Goal: Task Accomplishment & Management: Use online tool/utility

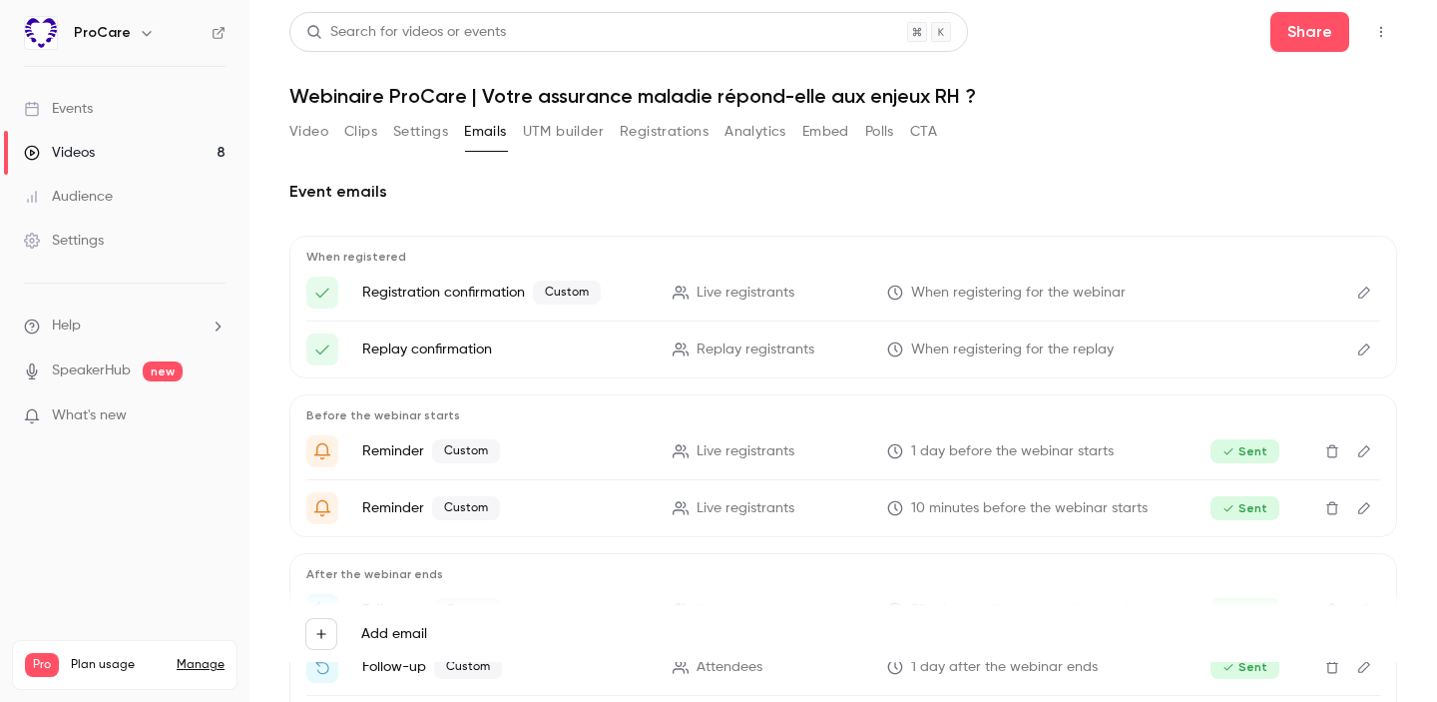
click at [762, 131] on button "Analytics" at bounding box center [756, 132] width 62 height 32
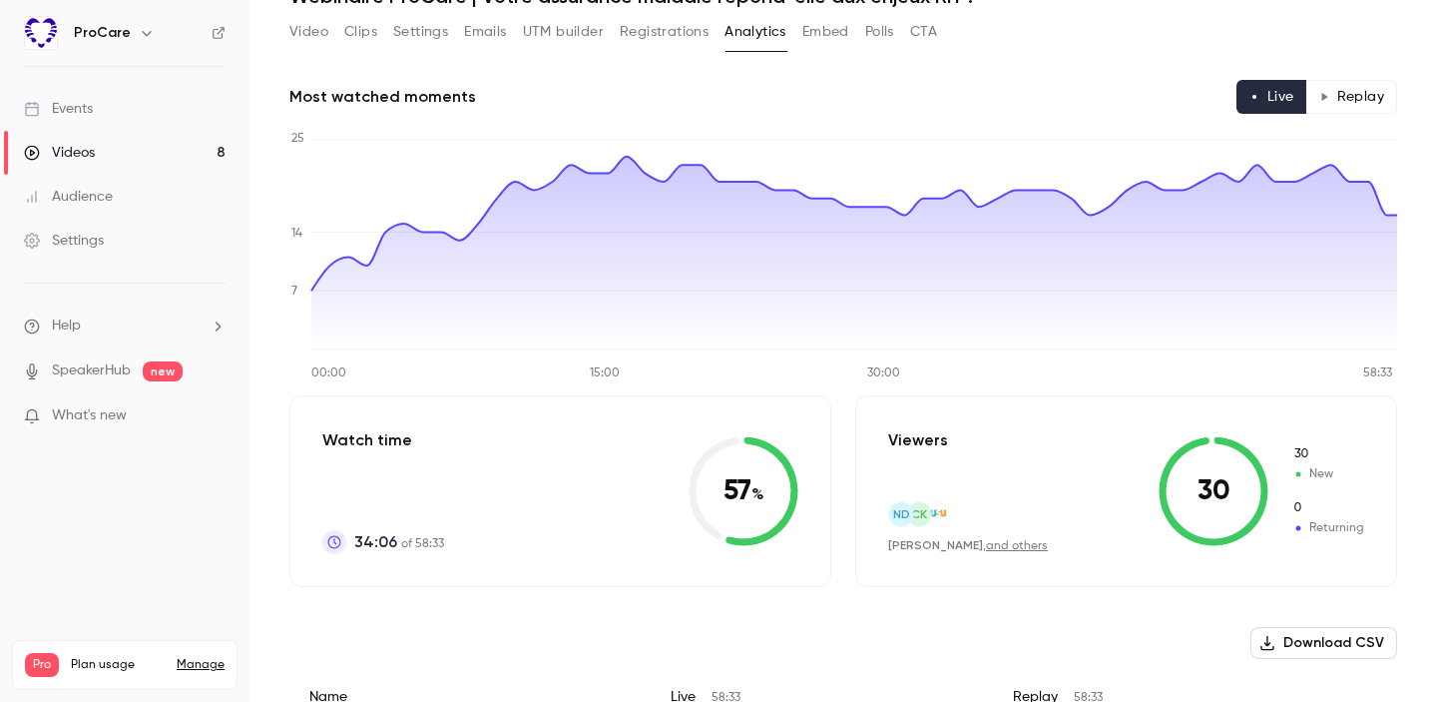
scroll to position [89, 0]
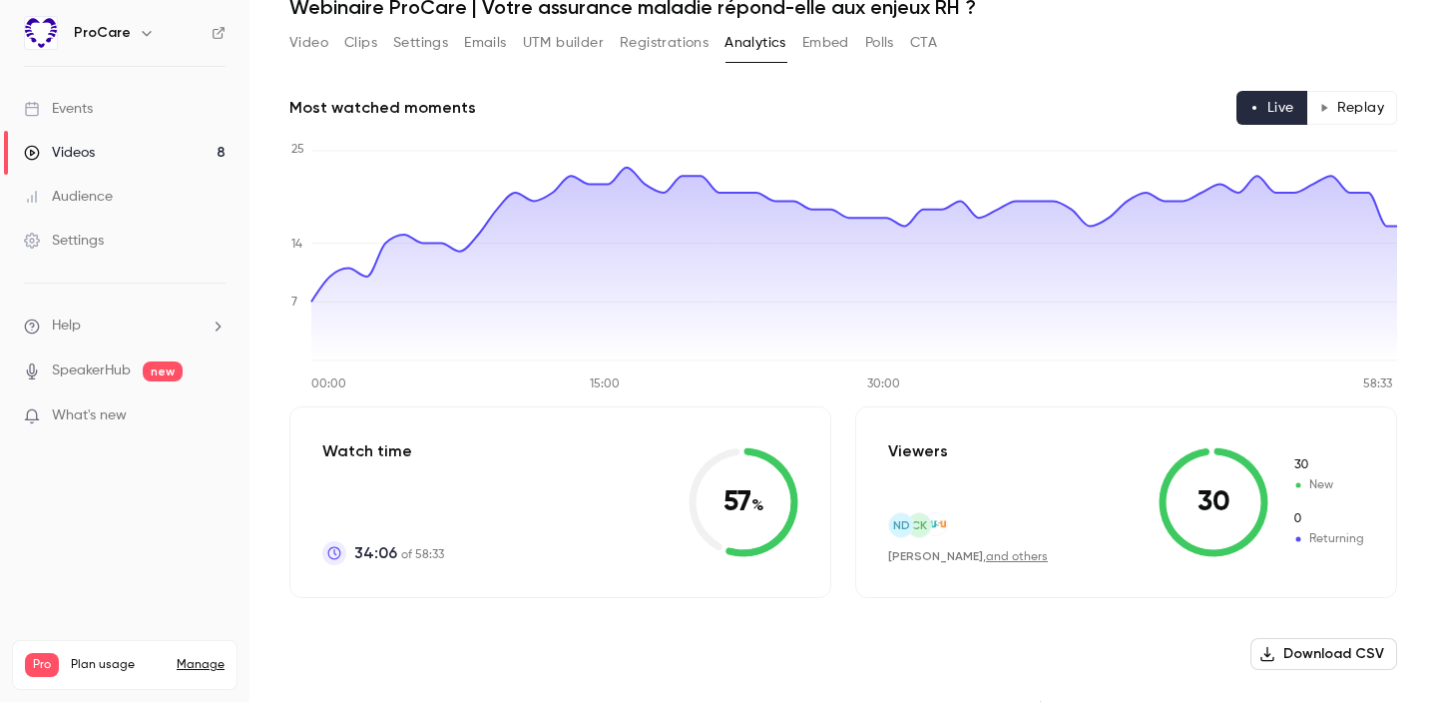
click at [1367, 112] on button "Replay" at bounding box center [1352, 108] width 91 height 34
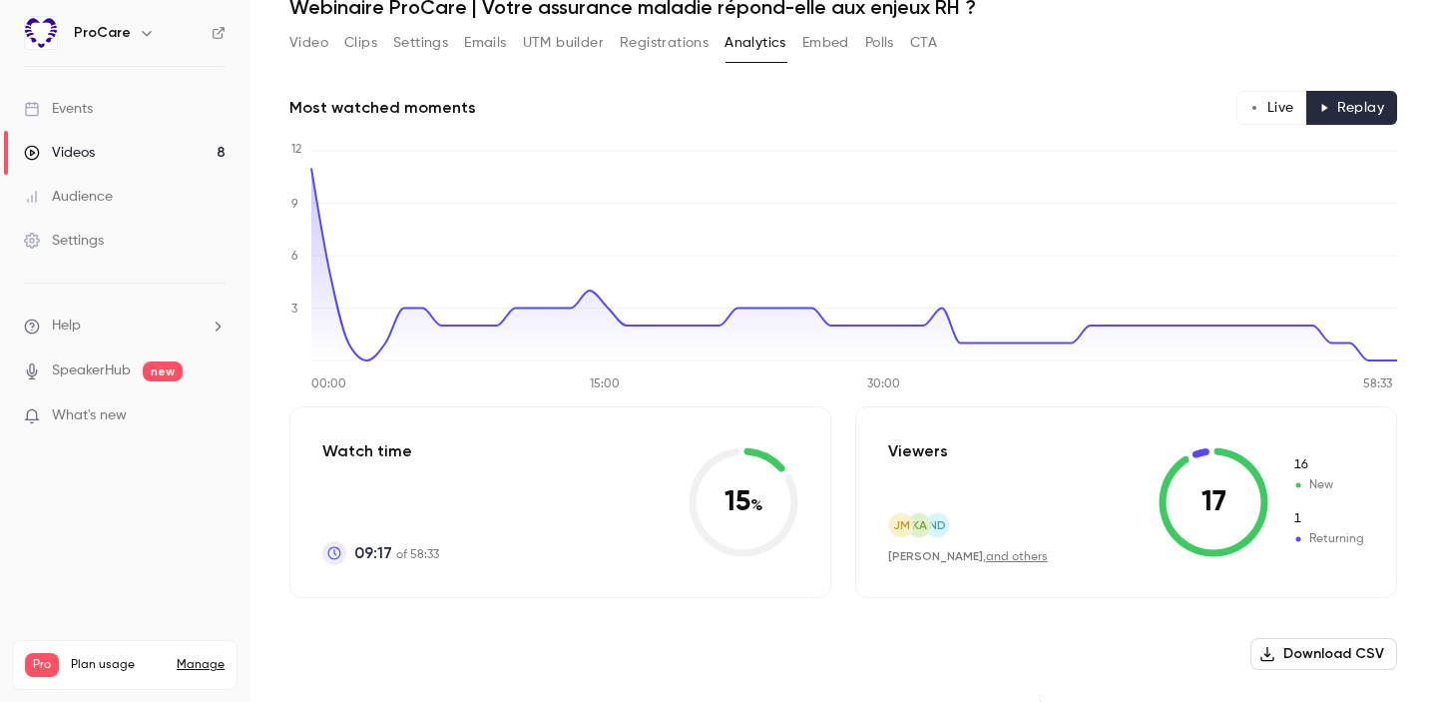
click at [1260, 107] on icon "button" at bounding box center [1255, 108] width 10 height 10
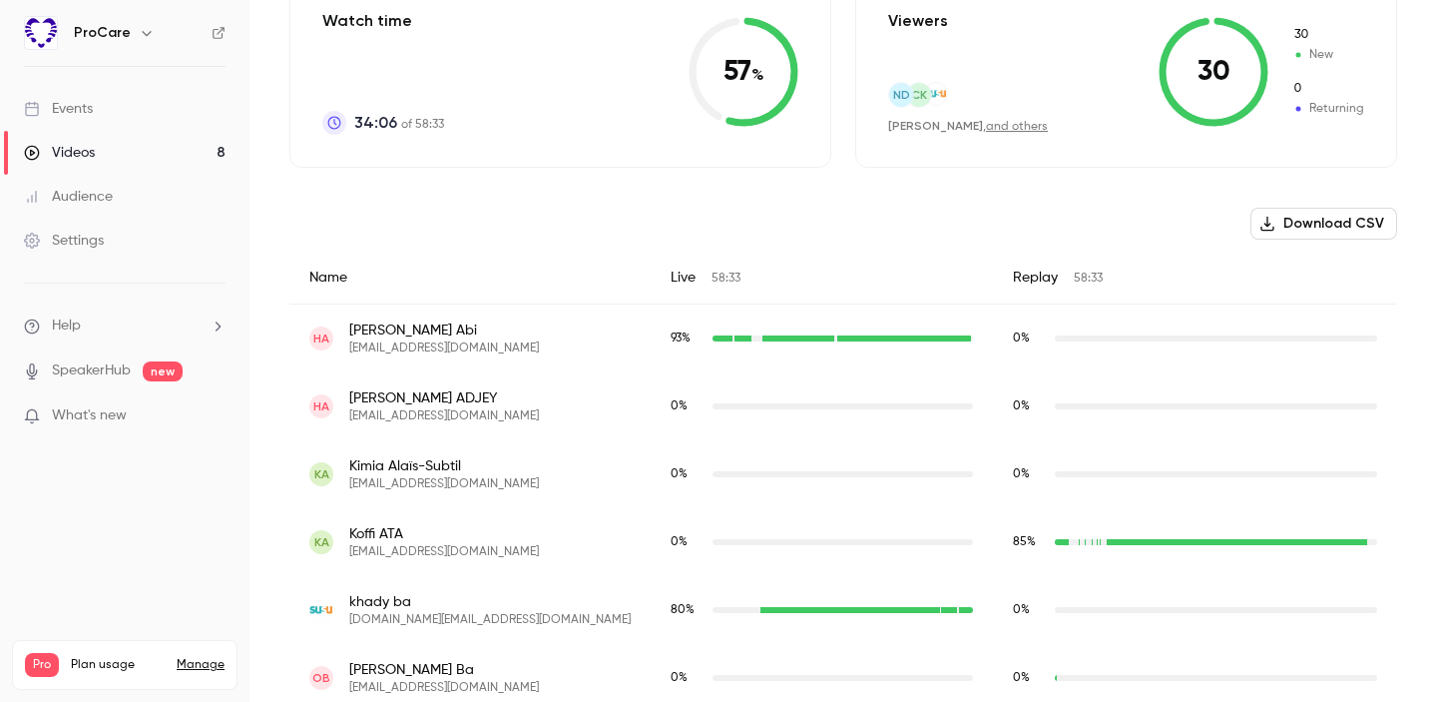
scroll to position [523, 0]
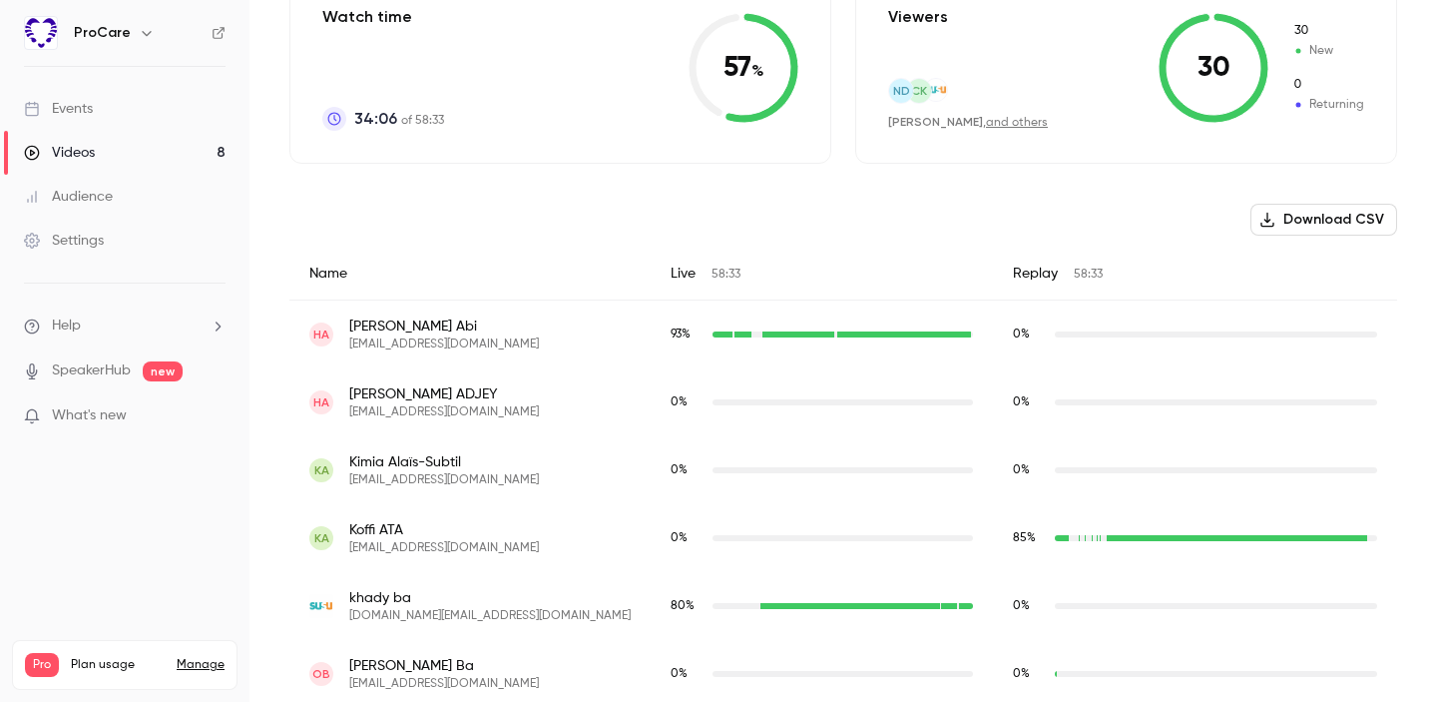
click at [1269, 224] on icon "button" at bounding box center [1268, 220] width 16 height 16
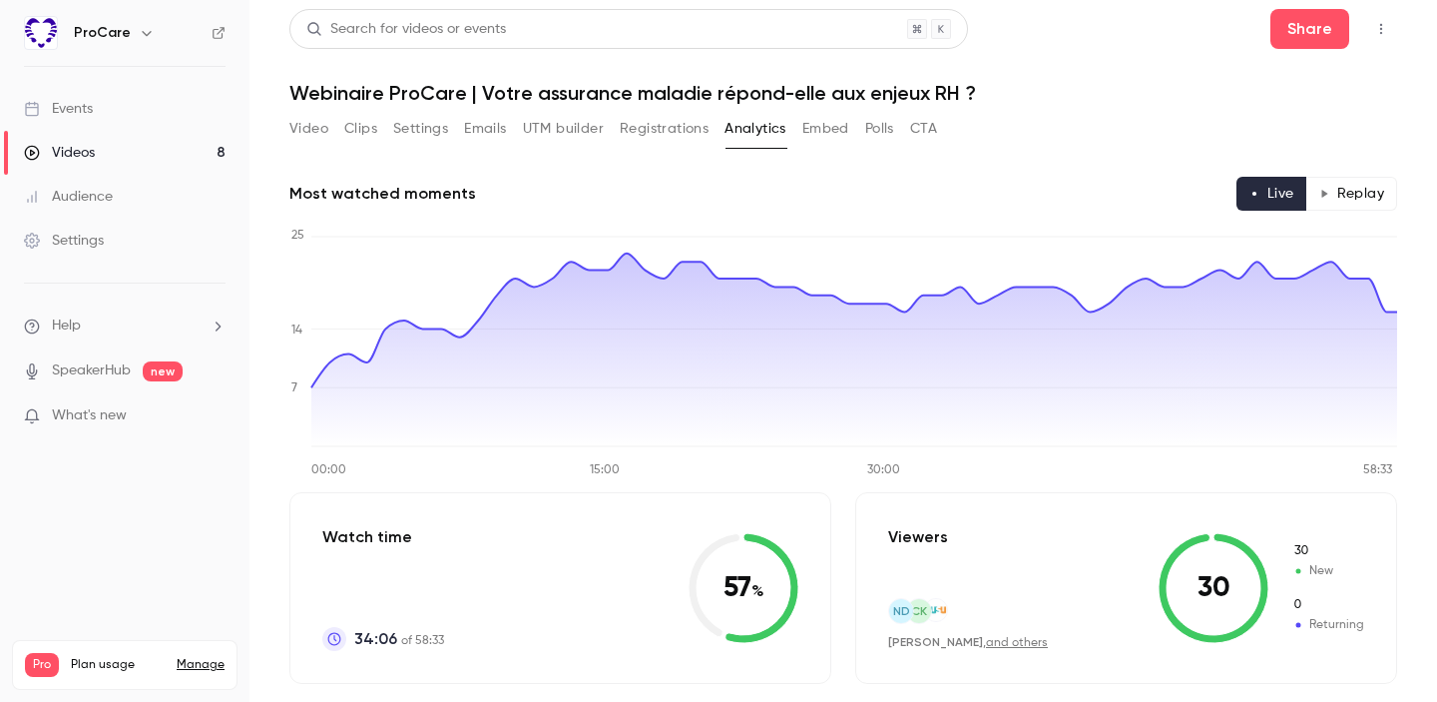
scroll to position [0, 0]
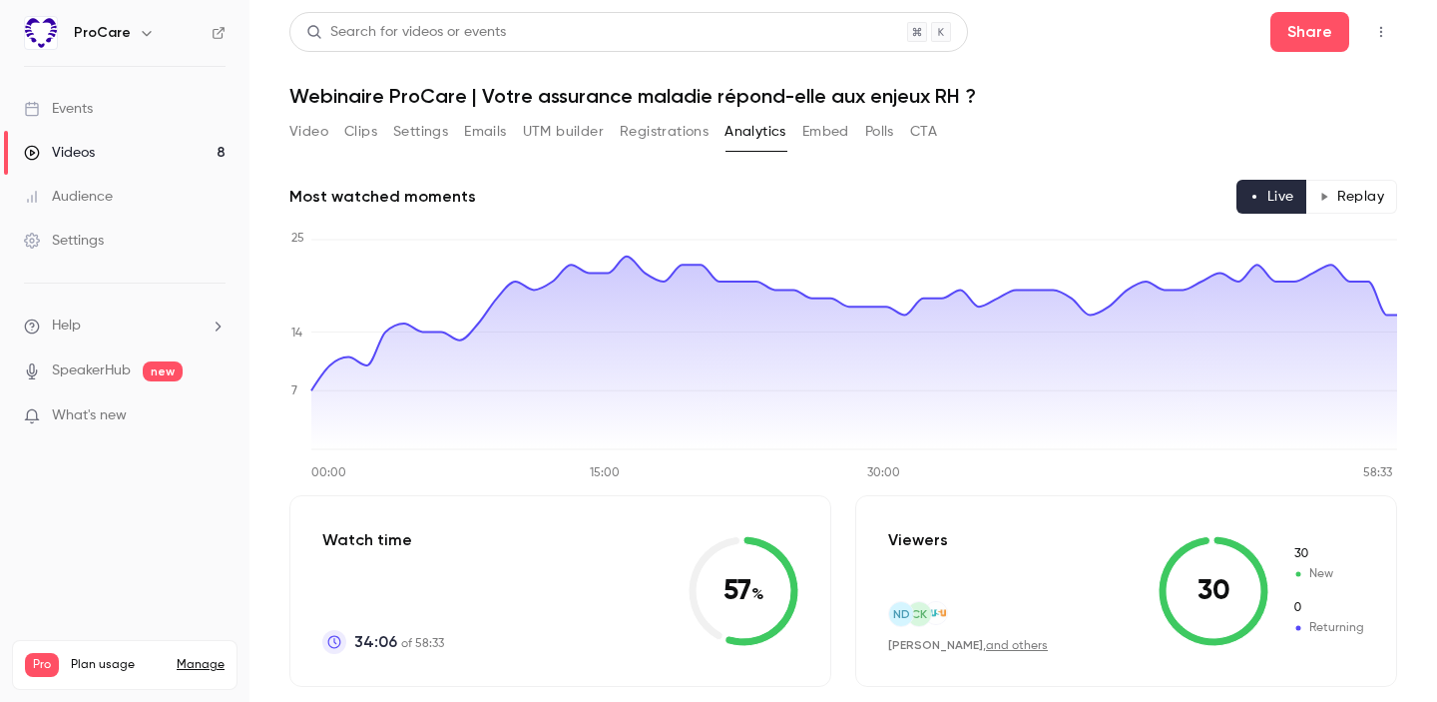
click at [616, 128] on div "Video Clips Settings Emails UTM builder Registrations Analytics Embed Polls CTA" at bounding box center [613, 132] width 648 height 32
click at [649, 130] on button "Registrations" at bounding box center [664, 132] width 89 height 32
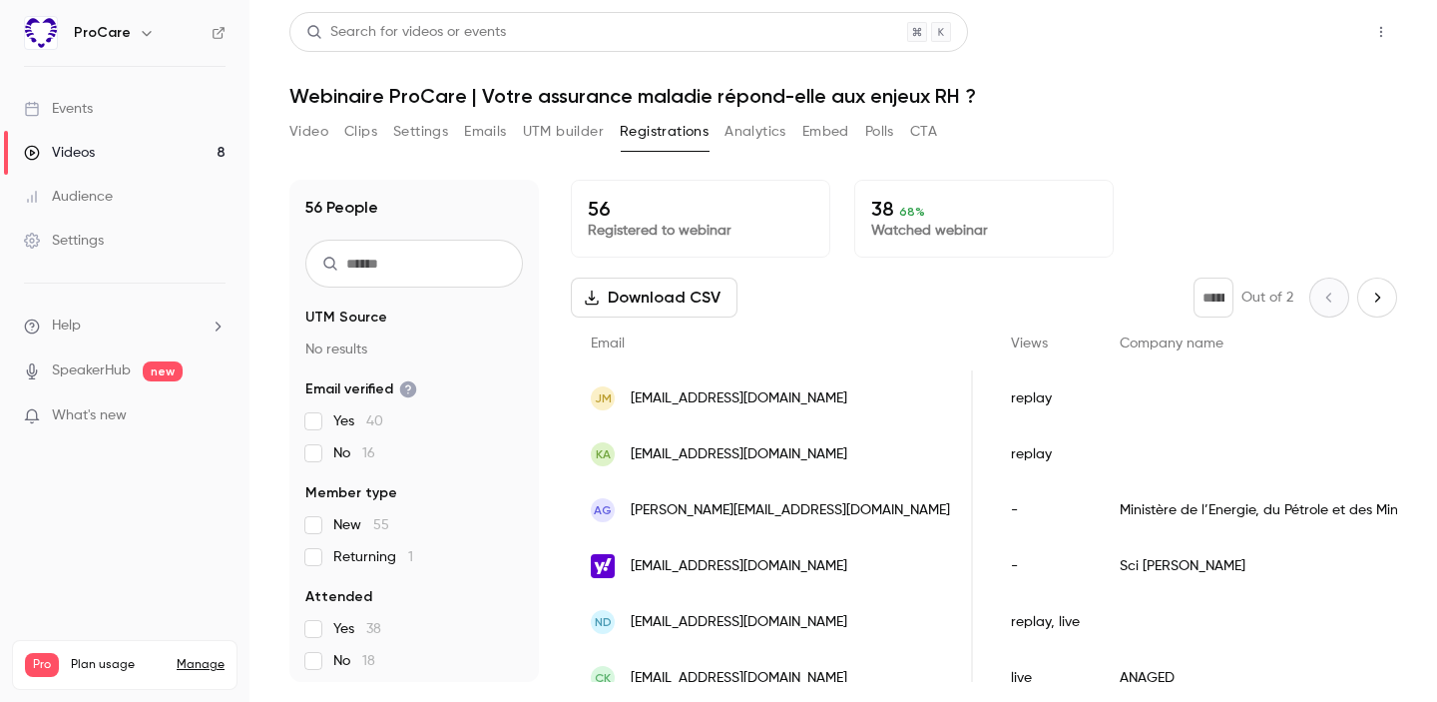
click at [1324, 43] on button "Share" at bounding box center [1310, 32] width 79 height 40
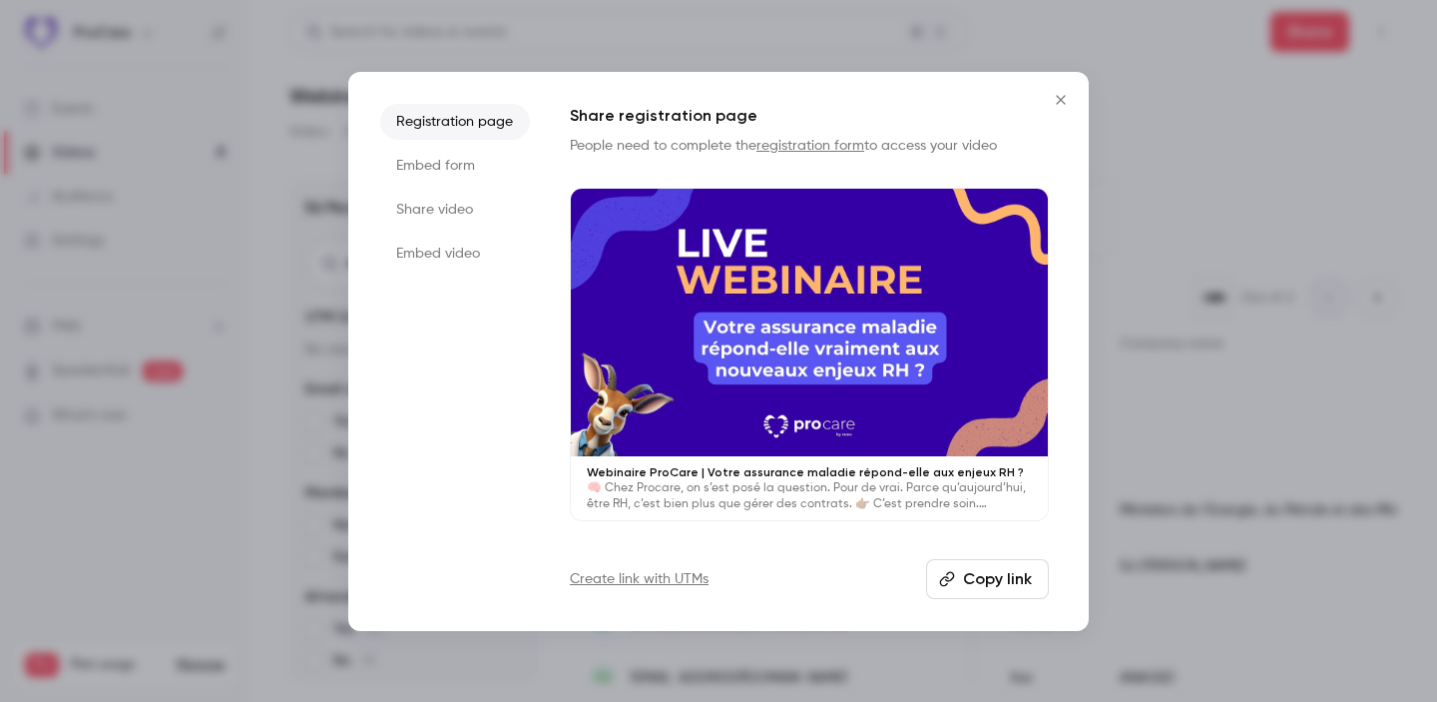
click at [1058, 99] on icon "Close" at bounding box center [1061, 100] width 24 height 16
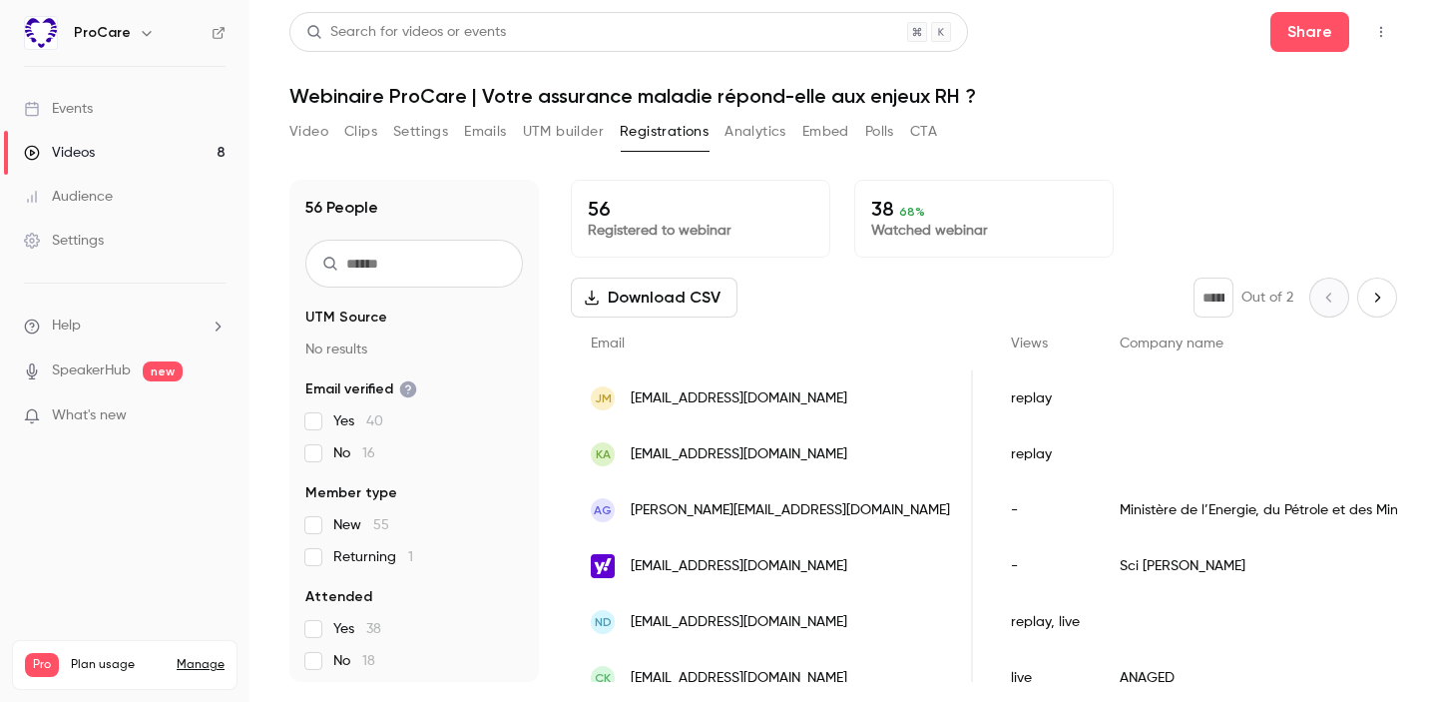
click at [711, 303] on button "Download CSV" at bounding box center [654, 297] width 167 height 40
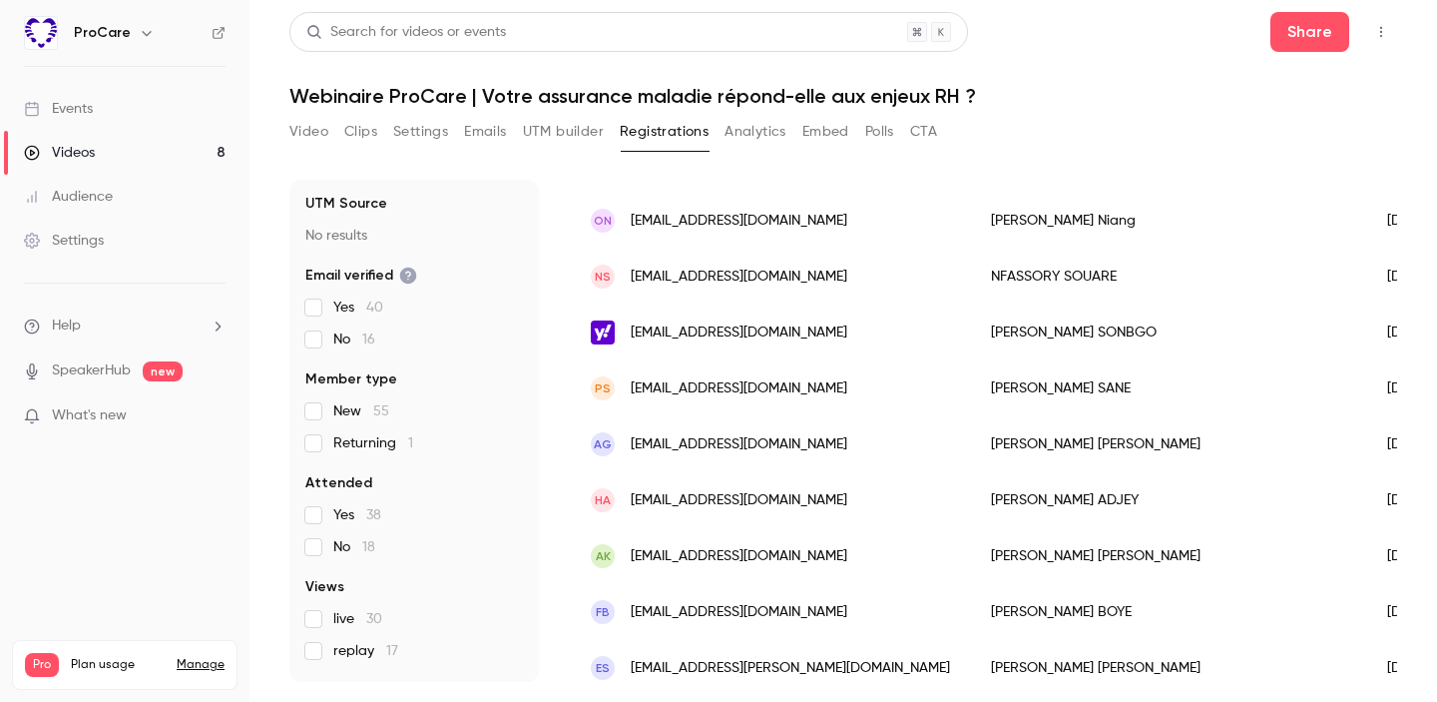
scroll to position [2110, 0]
